Goal: Information Seeking & Learning: Learn about a topic

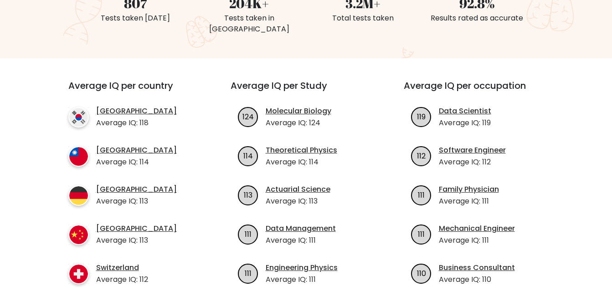
scroll to position [365, 0]
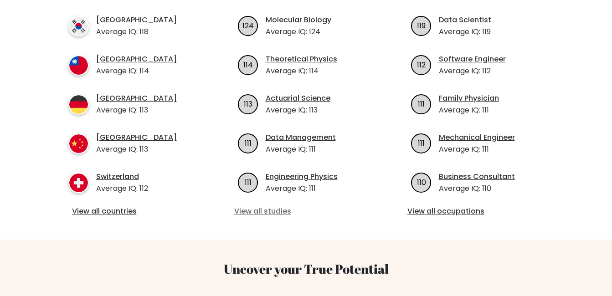
click at [264, 206] on link "View all studies" at bounding box center [306, 211] width 144 height 11
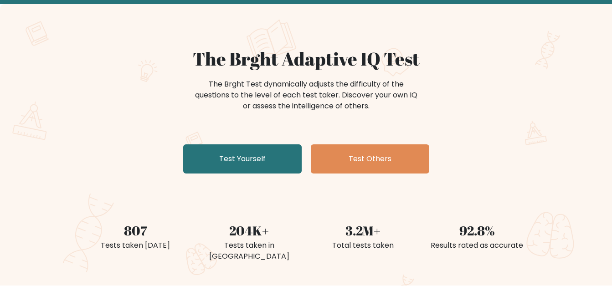
scroll to position [46, 0]
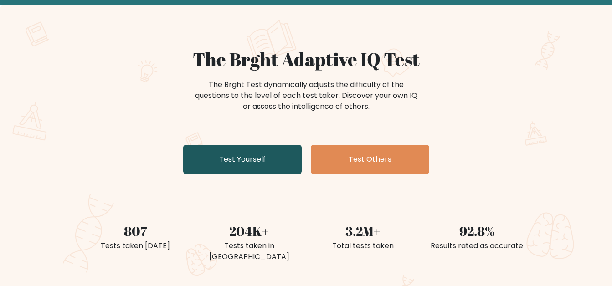
click at [254, 161] on link "Test Yourself" at bounding box center [242, 159] width 119 height 29
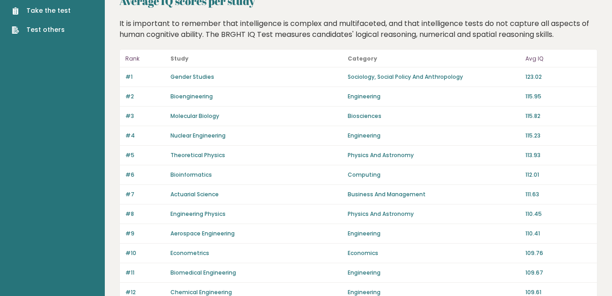
scroll to position [46, 0]
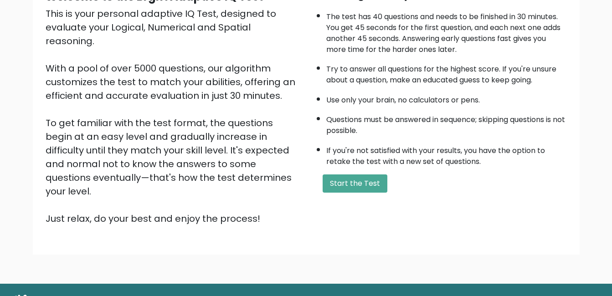
scroll to position [121, 0]
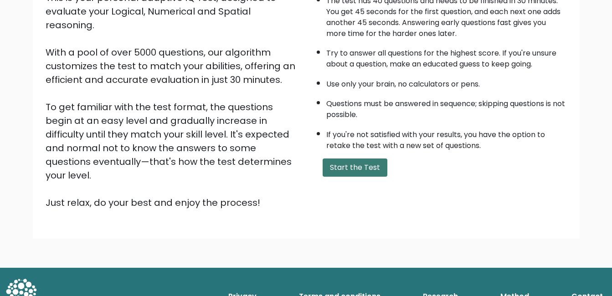
click at [346, 172] on button "Start the Test" at bounding box center [355, 168] width 65 height 18
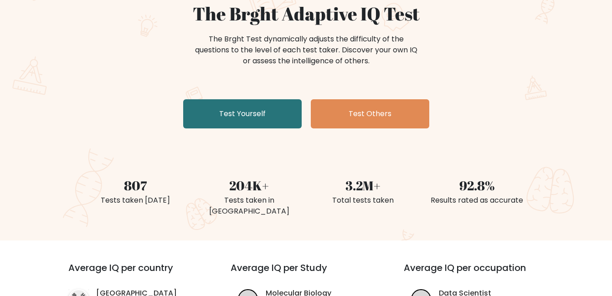
scroll to position [46, 0]
